Goal: Information Seeking & Learning: Understand process/instructions

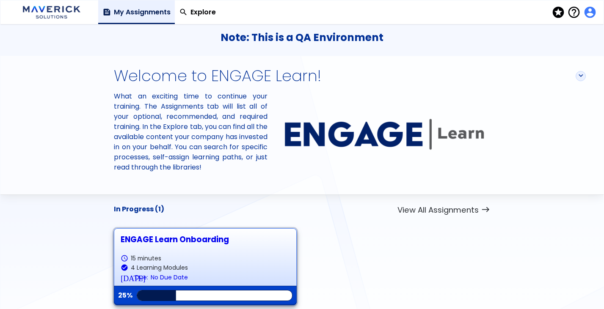
click at [593, 13] on span "account_circle" at bounding box center [589, 12] width 12 height 12
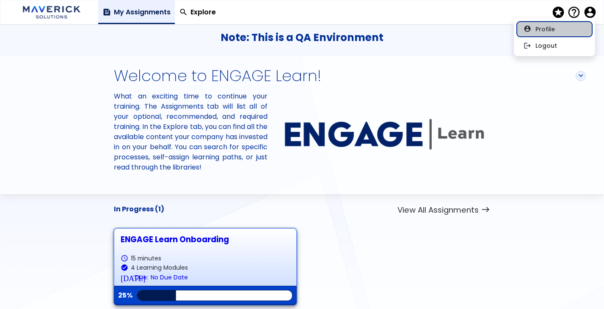
click at [563, 26] on button "account_circle Profile" at bounding box center [554, 29] width 75 height 15
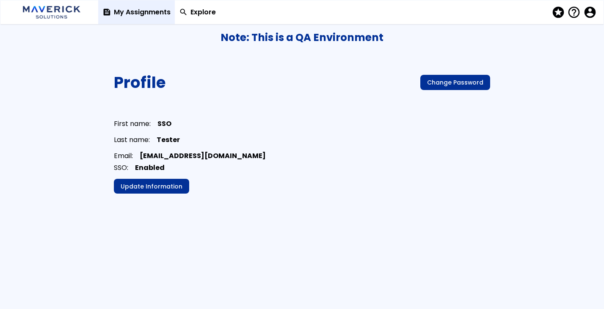
click at [109, 13] on span "feed" at bounding box center [106, 12] width 9 height 8
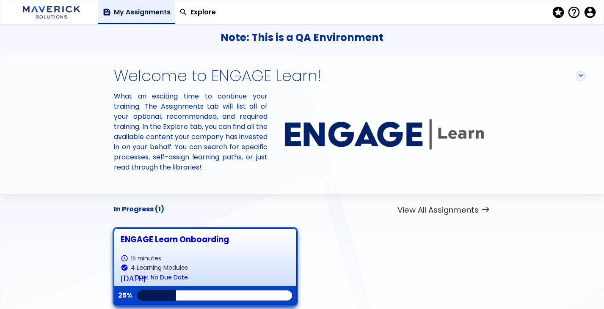
click at [157, 233] on div "ENGAGE Learn Onboarding schedule 15 minutes check_circle 4 Learning Modules [DA…" at bounding box center [205, 266] width 182 height 77
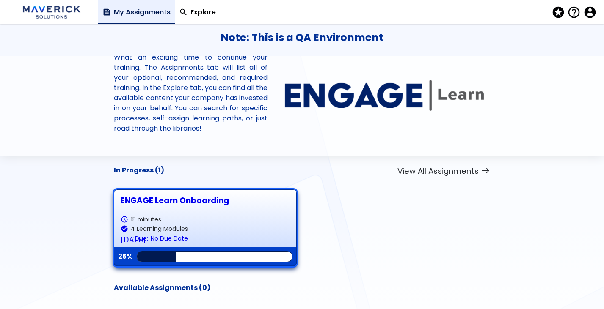
scroll to position [44, 0]
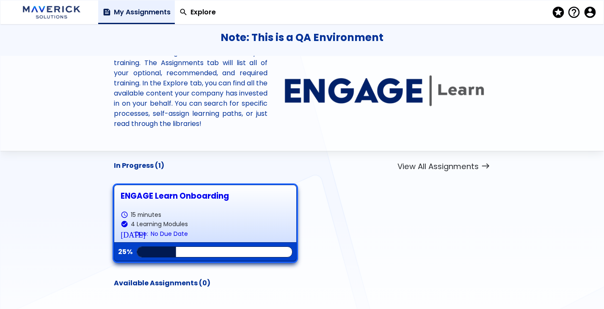
click at [163, 197] on div "ENGAGE Learn Onboarding" at bounding box center [205, 196] width 169 height 9
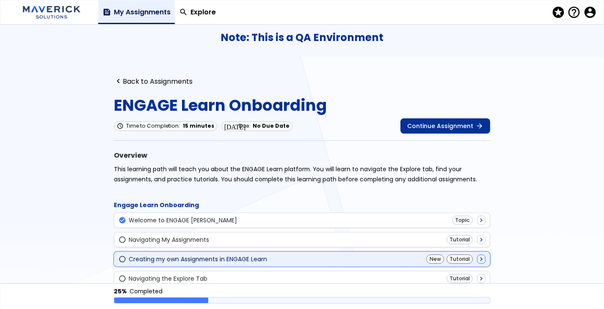
click at [161, 259] on div "Creating my own Assignments in ENGAGE Learn" at bounding box center [198, 259] width 138 height 7
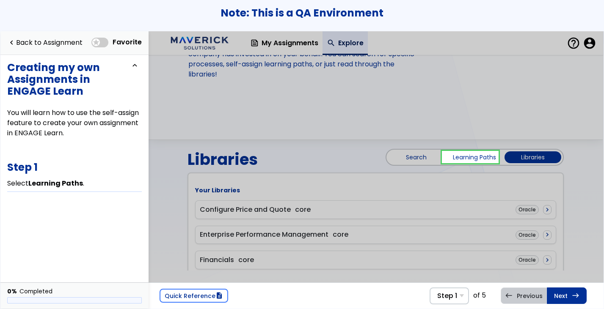
scroll to position [96, 0]
click at [463, 158] on link at bounding box center [470, 156] width 57 height 17
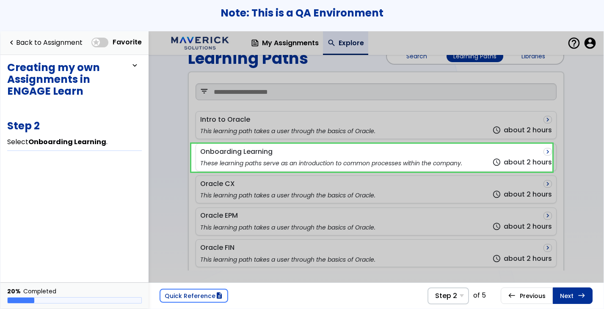
scroll to position [197, 0]
click at [308, 157] on link at bounding box center [371, 157] width 360 height 28
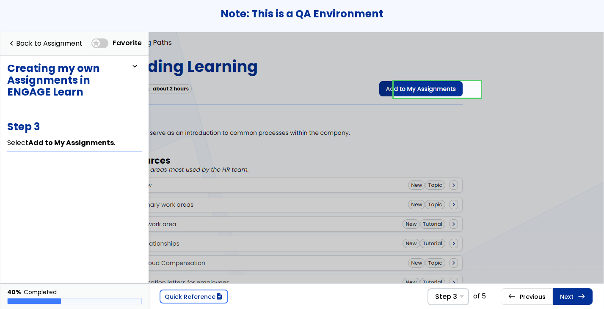
scroll to position [0, 81]
click at [168, 302] on link "Quick Reference description" at bounding box center [193, 297] width 69 height 14
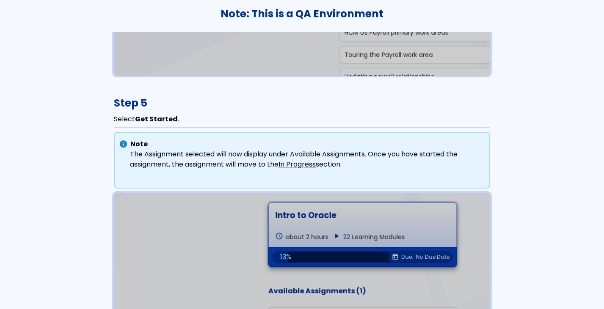
scroll to position [1444, 0]
